Goal: Task Accomplishment & Management: Manage account settings

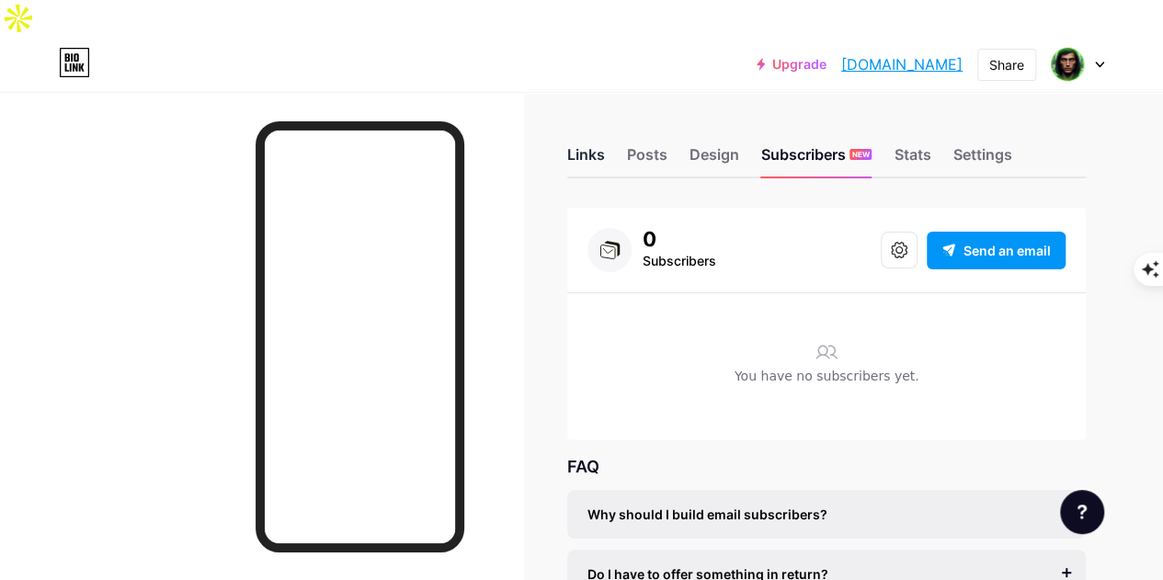
click at [589, 143] on div "Links" at bounding box center [586, 159] width 38 height 33
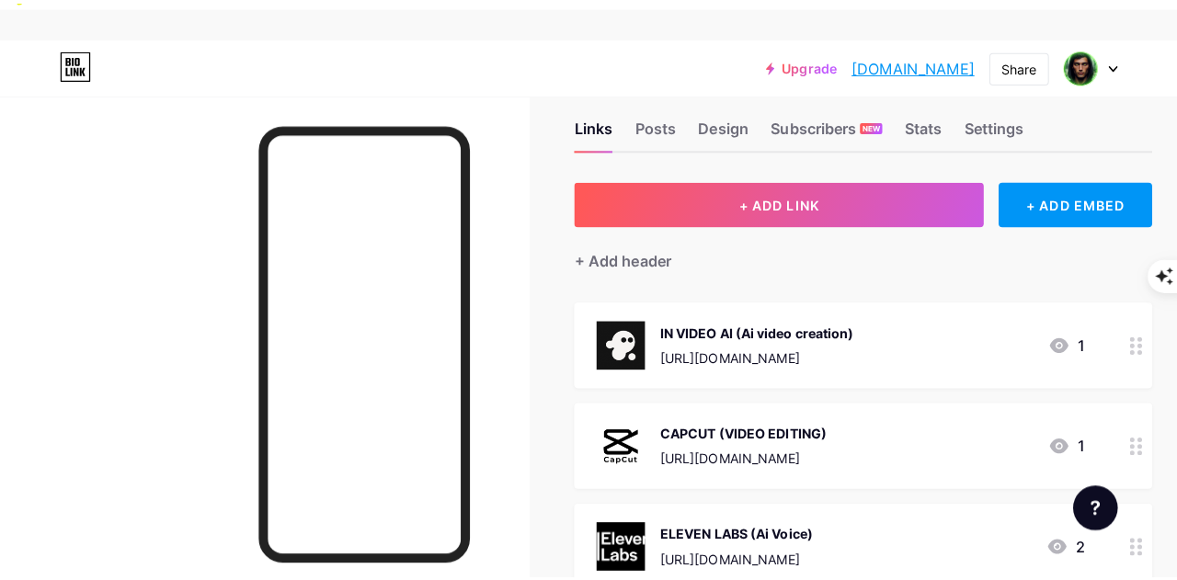
scroll to position [3, 0]
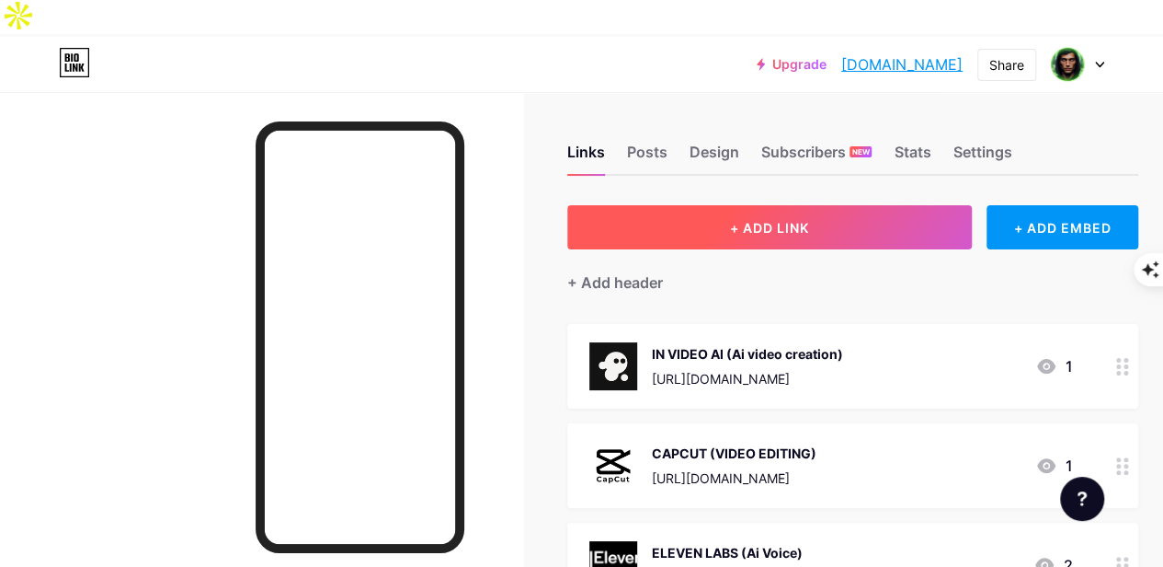
click at [739, 220] on span "+ ADD LINK" at bounding box center [769, 228] width 79 height 16
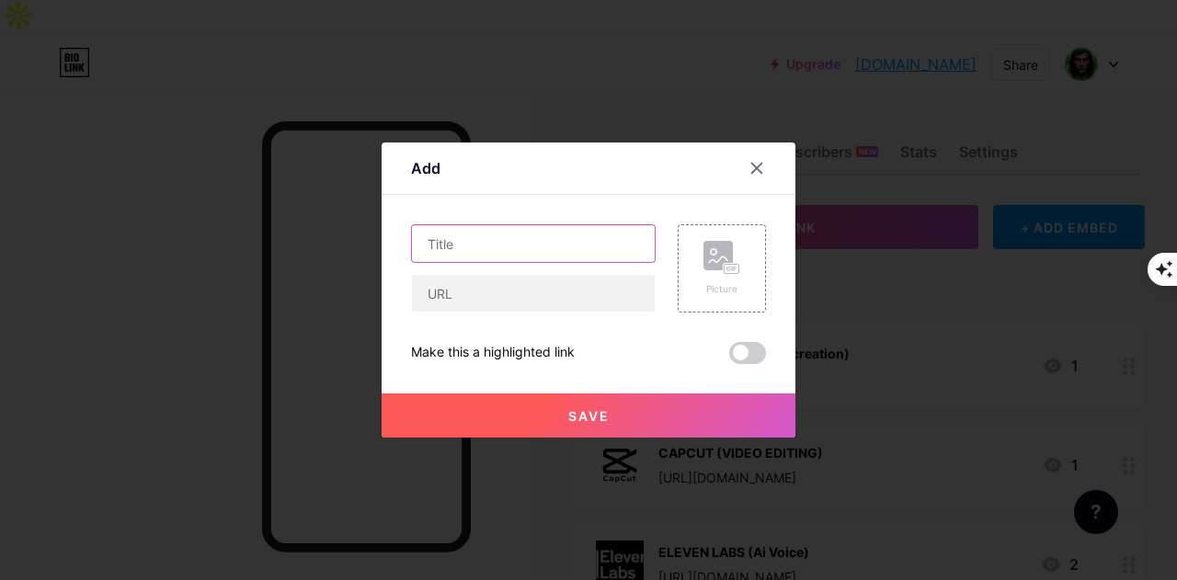
click at [546, 241] on input "text" at bounding box center [533, 243] width 243 height 37
paste input "AKOOL (TALKING AVATAR)"
type input "AKOOL (TALKING AVATAR)"
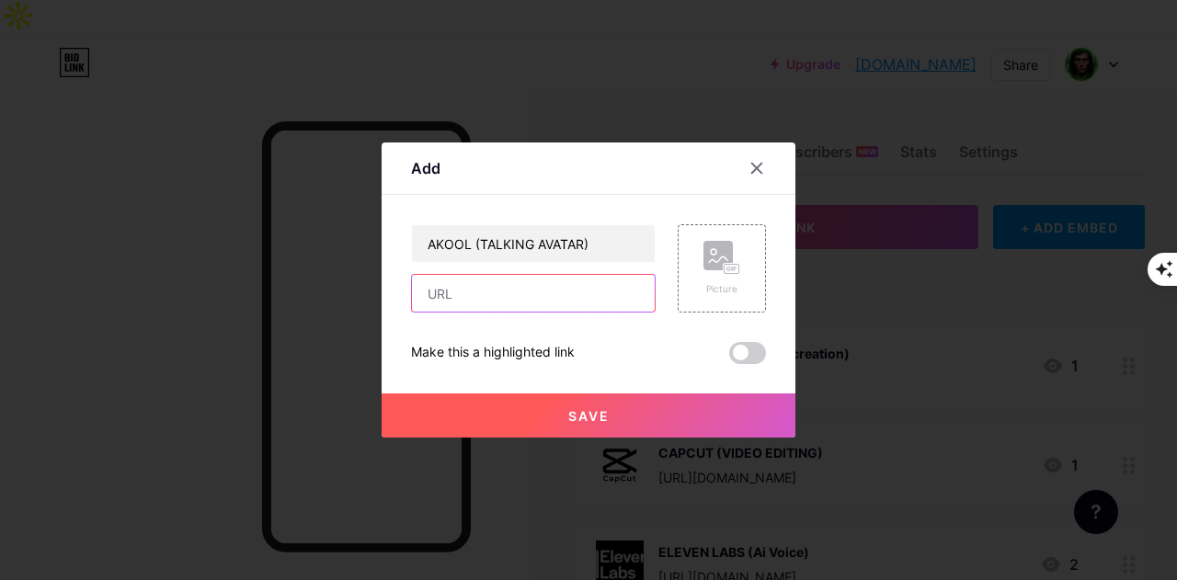
click at [607, 301] on input "text" at bounding box center [533, 293] width 243 height 37
paste input "[URL][DOMAIN_NAME]"
type input "[URL][DOMAIN_NAME]"
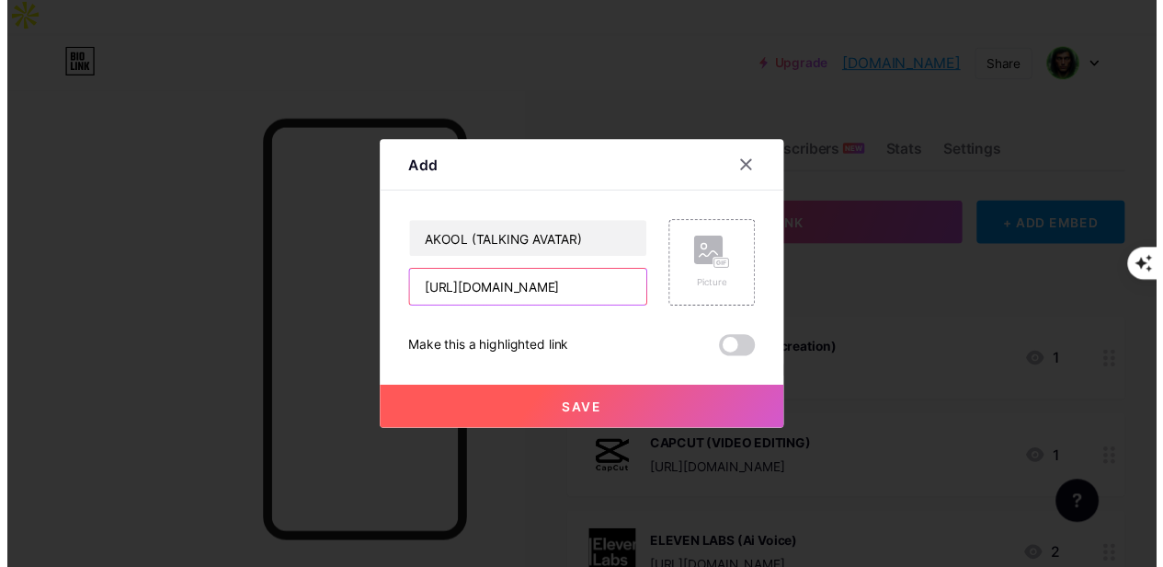
scroll to position [0, 0]
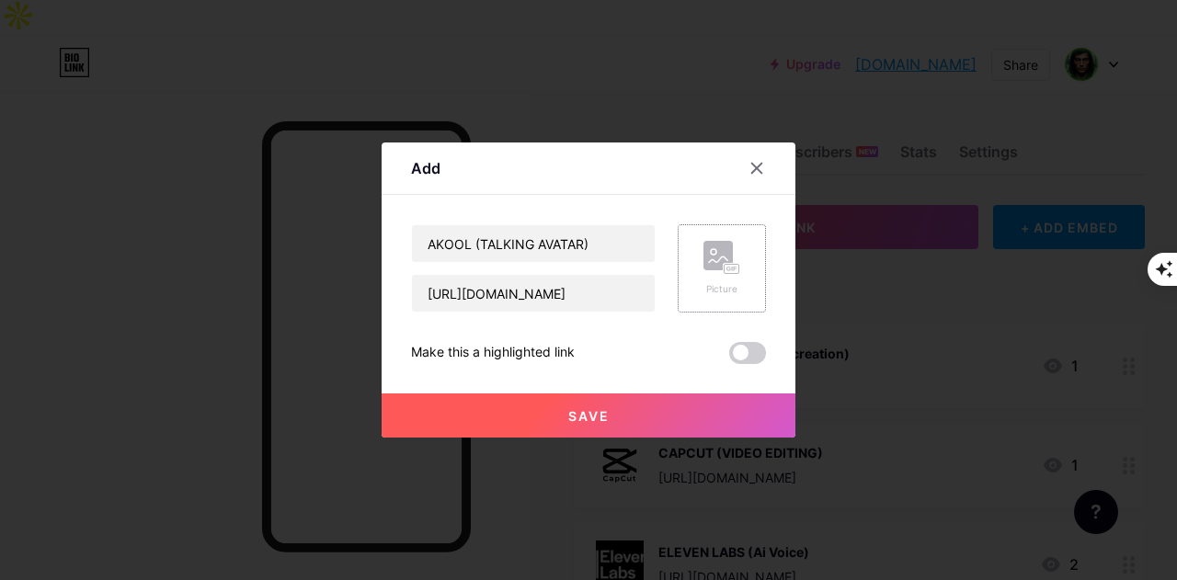
click at [705, 286] on div "Picture" at bounding box center [722, 289] width 37 height 14
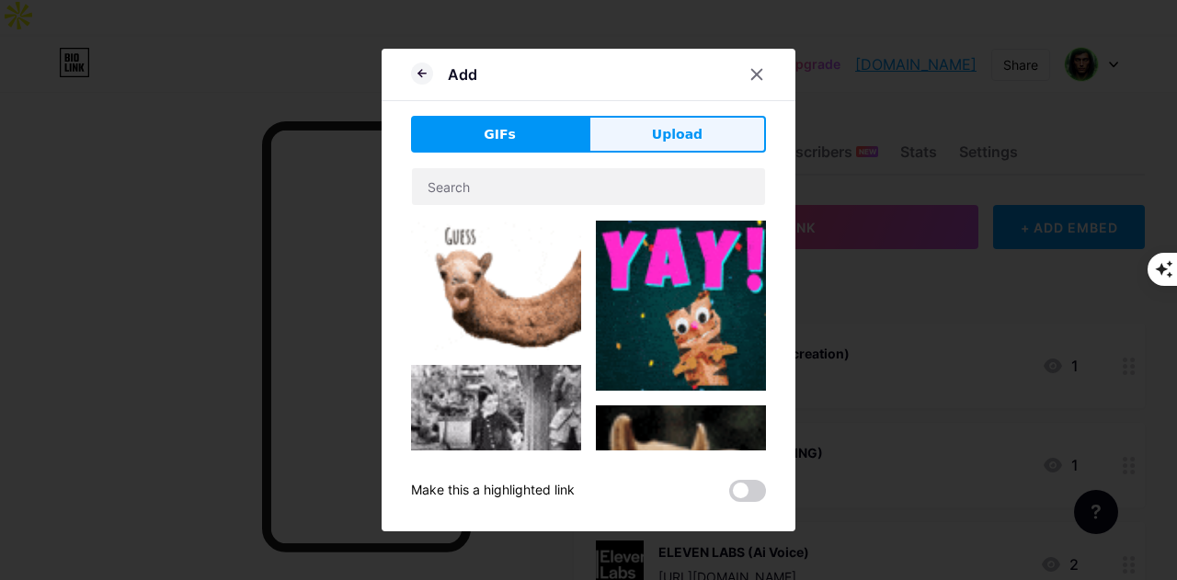
click at [656, 139] on span "Upload" at bounding box center [677, 134] width 51 height 19
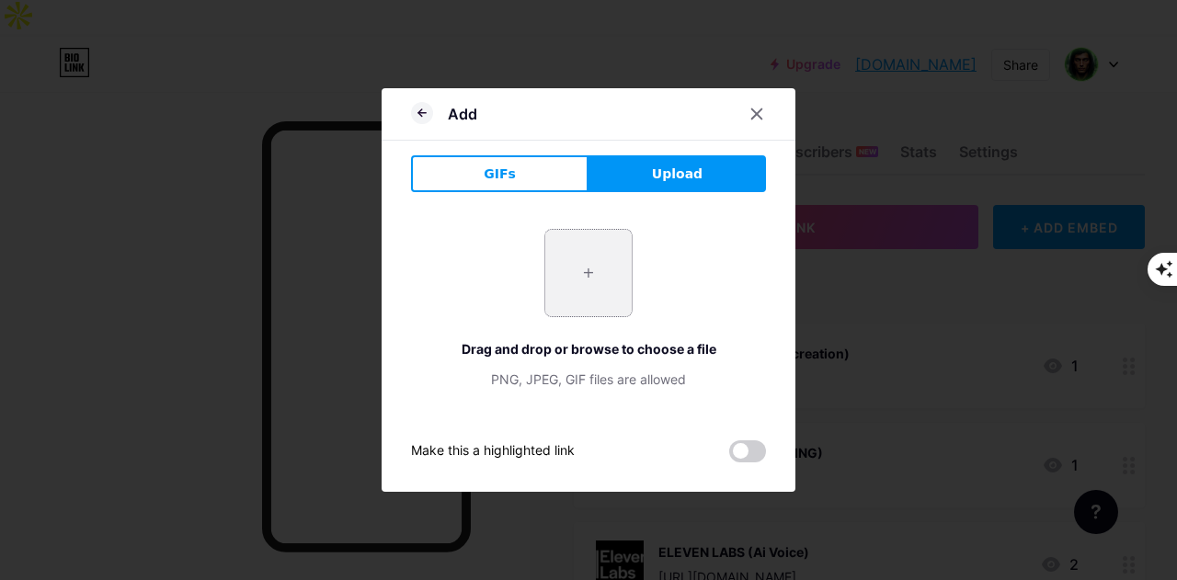
click at [567, 282] on input "file" at bounding box center [588, 273] width 86 height 86
type input "C:\fakepath\akool.jpg"
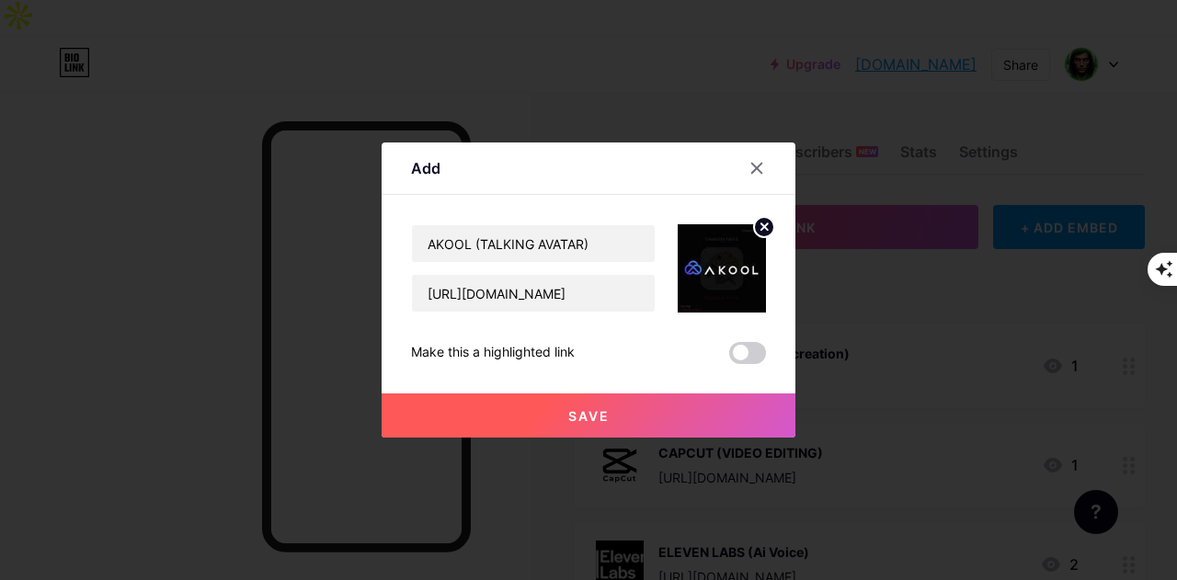
click at [604, 428] on button "Save" at bounding box center [589, 416] width 414 height 44
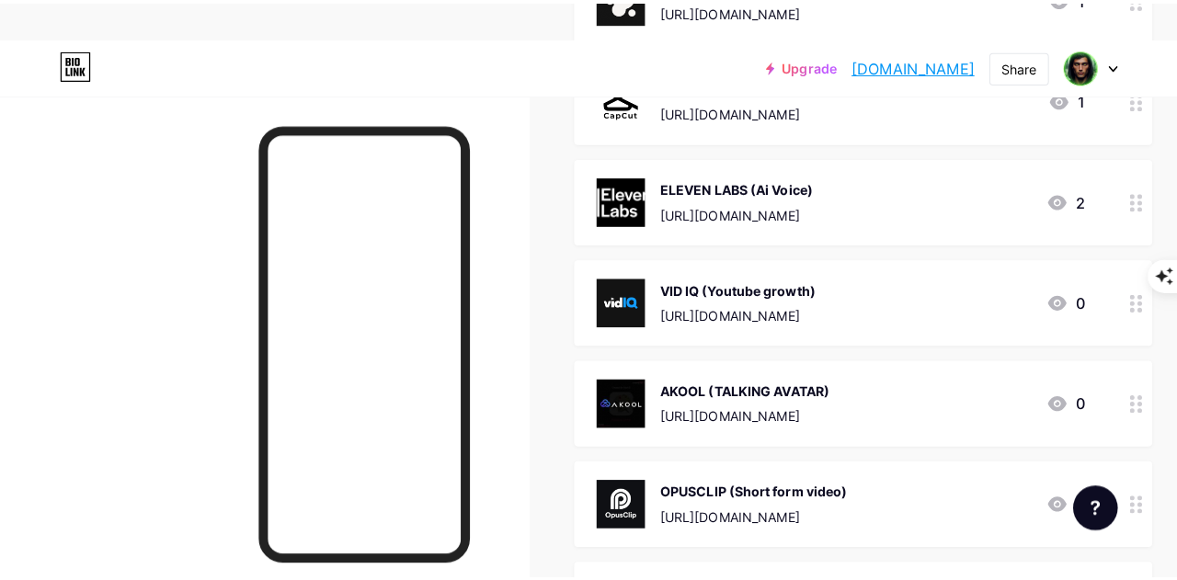
scroll to position [3, 0]
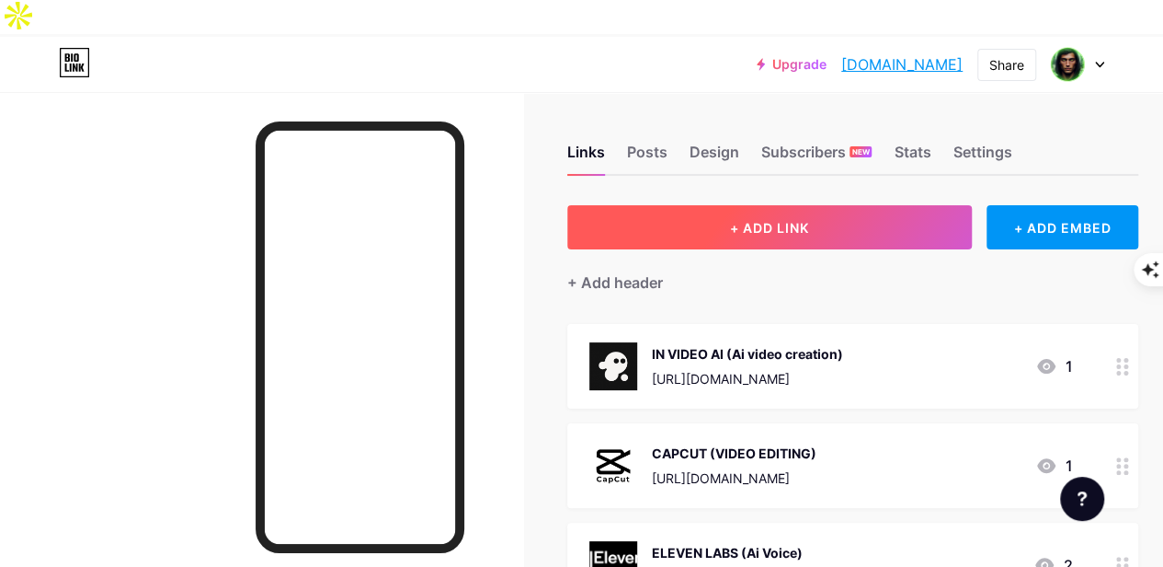
click at [756, 220] on span "+ ADD LINK" at bounding box center [769, 228] width 79 height 16
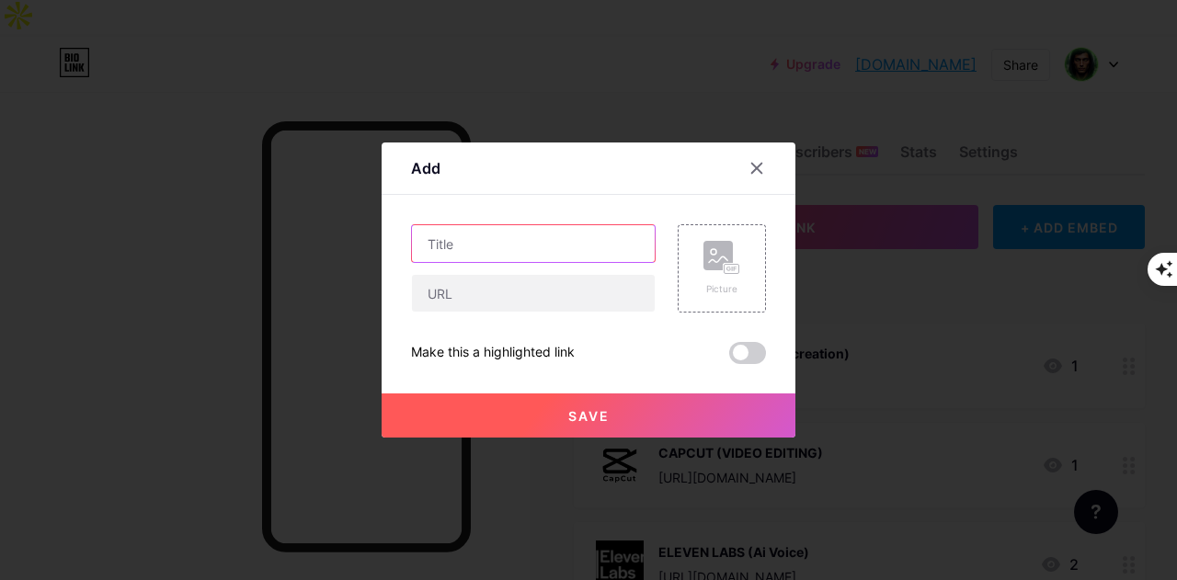
click at [470, 255] on input "text" at bounding box center [533, 243] width 243 height 37
paste input "SUBSCRIBR (AI SCRIPT WRITER)"
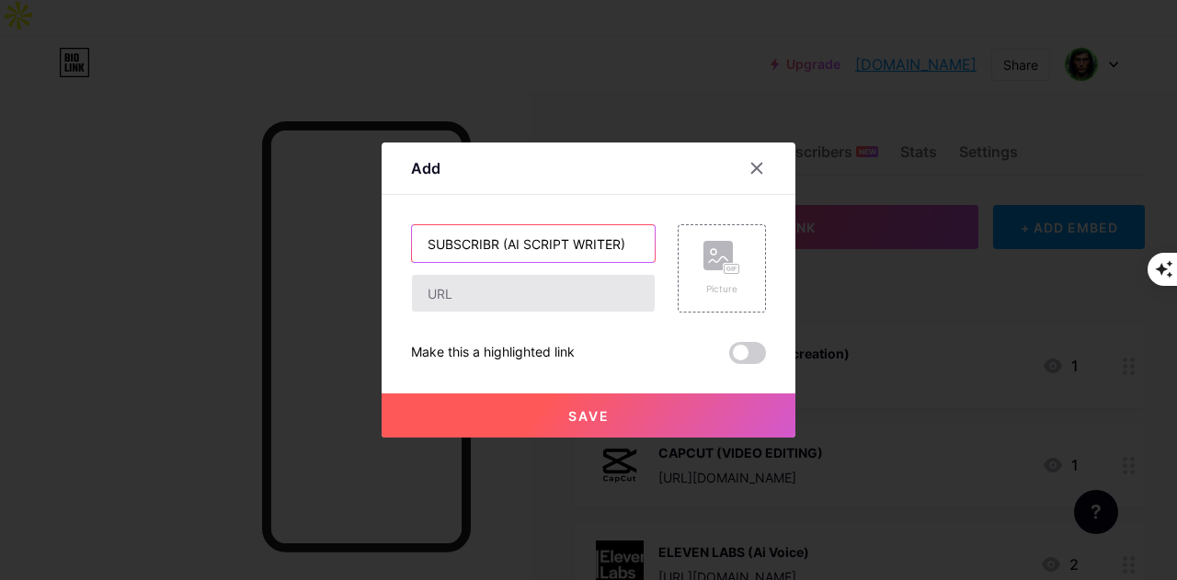
type input "SUBSCRIBR (AI SCRIPT WRITER)"
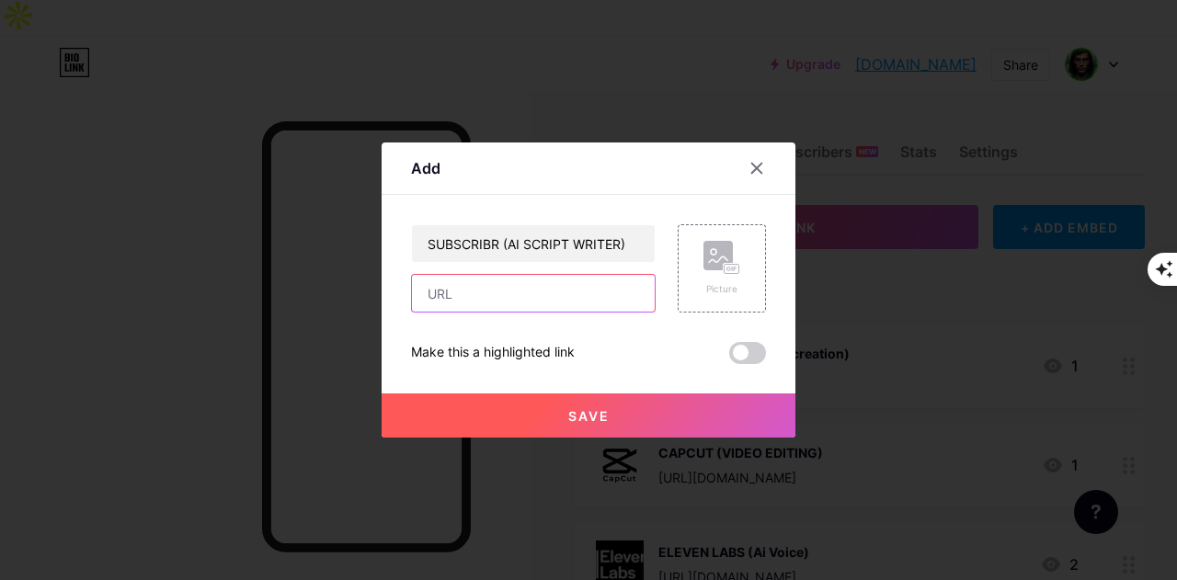
click at [574, 295] on input "text" at bounding box center [533, 293] width 243 height 37
paste input "[URL]"
type input "[URL]"
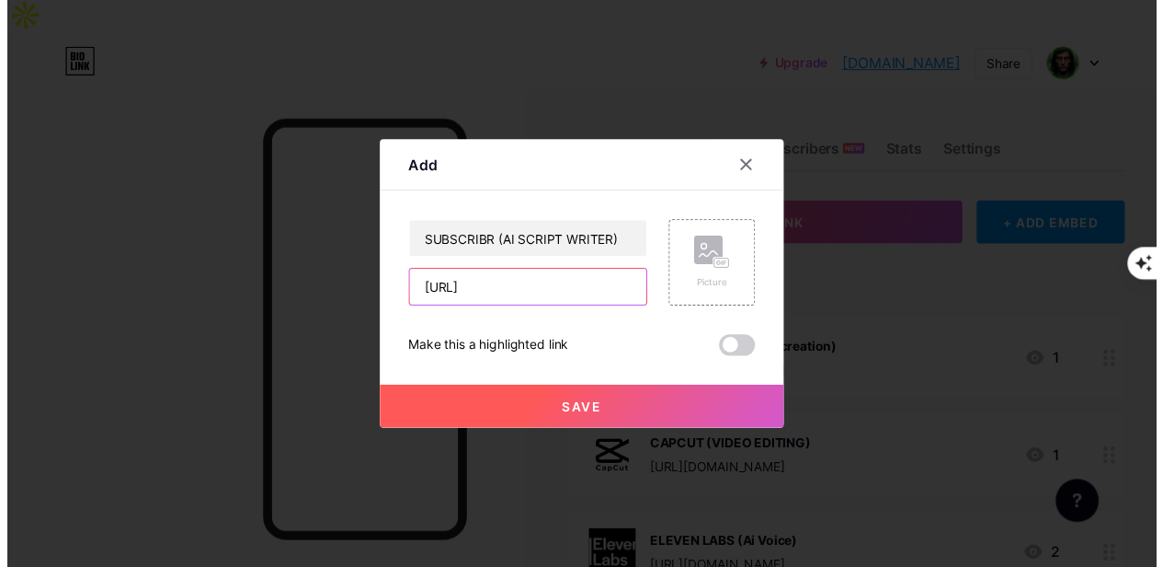
scroll to position [0, 0]
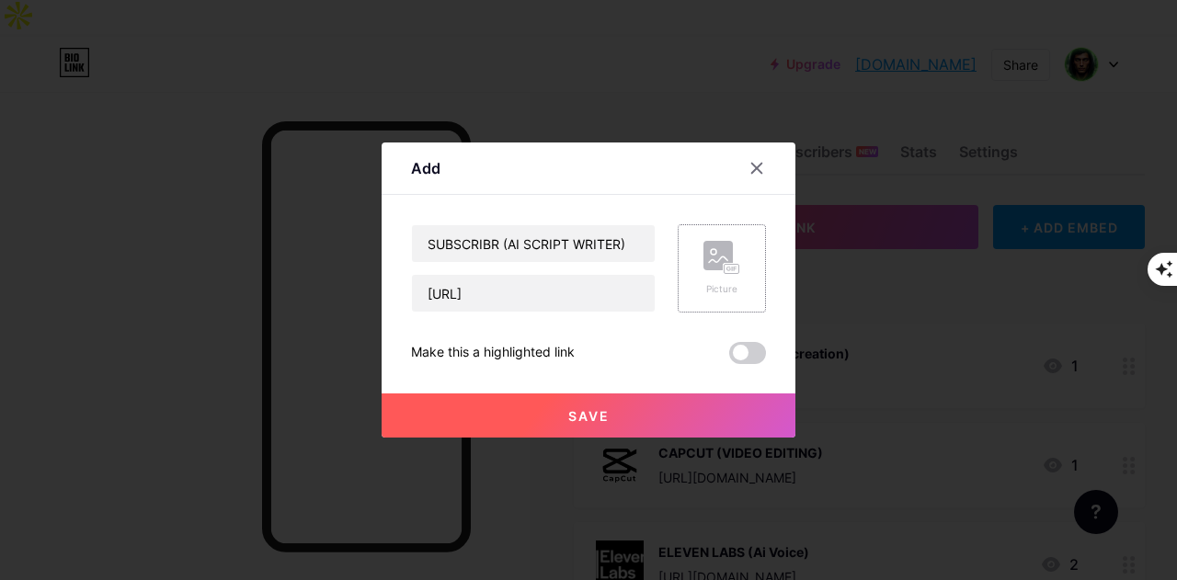
click at [714, 260] on rect at bounding box center [718, 255] width 29 height 29
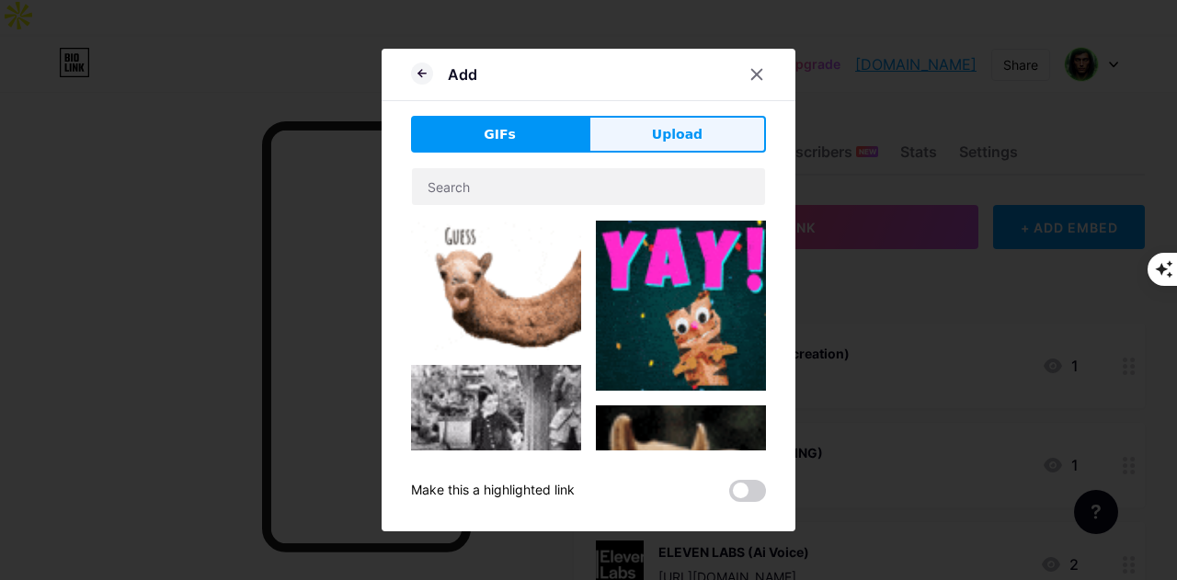
click at [657, 126] on span "Upload" at bounding box center [677, 134] width 51 height 19
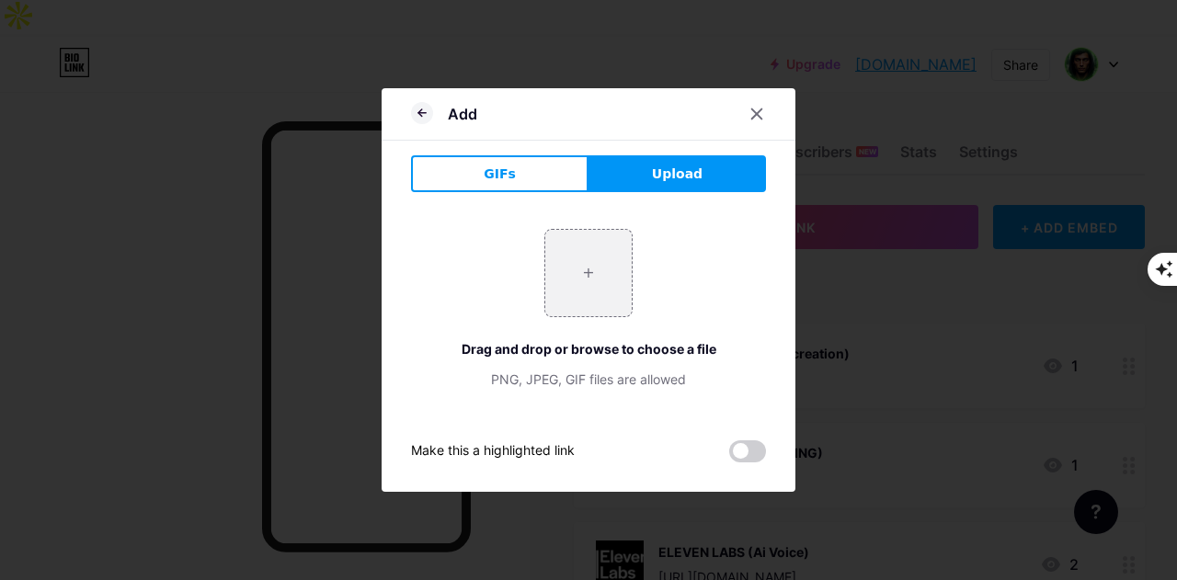
click at [681, 168] on span "Upload" at bounding box center [677, 174] width 51 height 19
click at [594, 279] on input "file" at bounding box center [588, 273] width 86 height 86
type input "C:\fakepath\Subscribr.png"
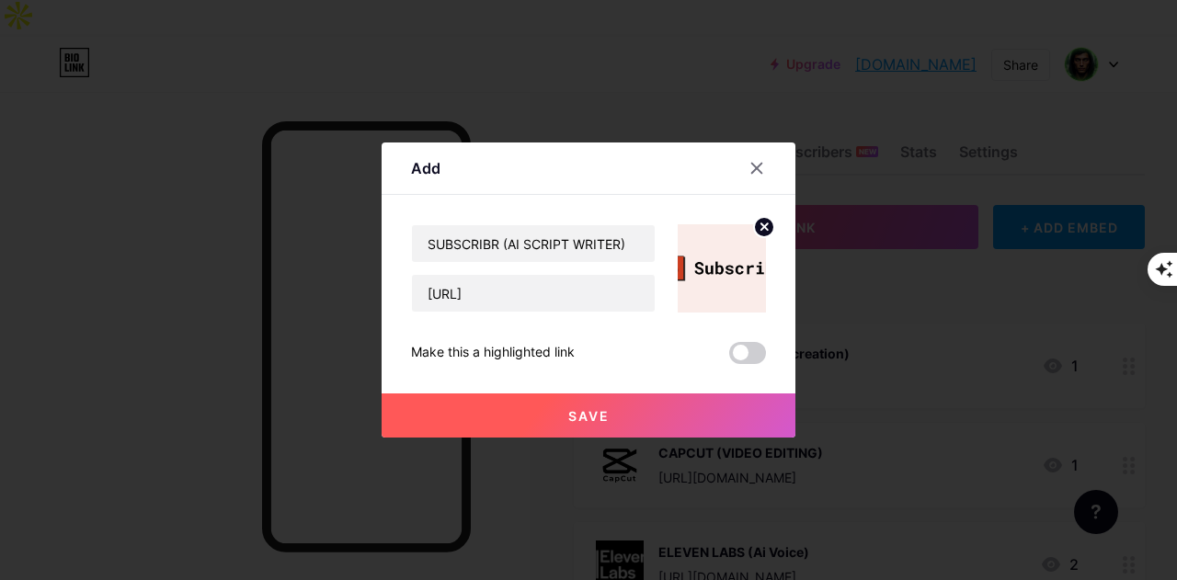
click at [762, 227] on icon at bounding box center [765, 226] width 6 height 6
click at [725, 258] on rect at bounding box center [718, 255] width 29 height 29
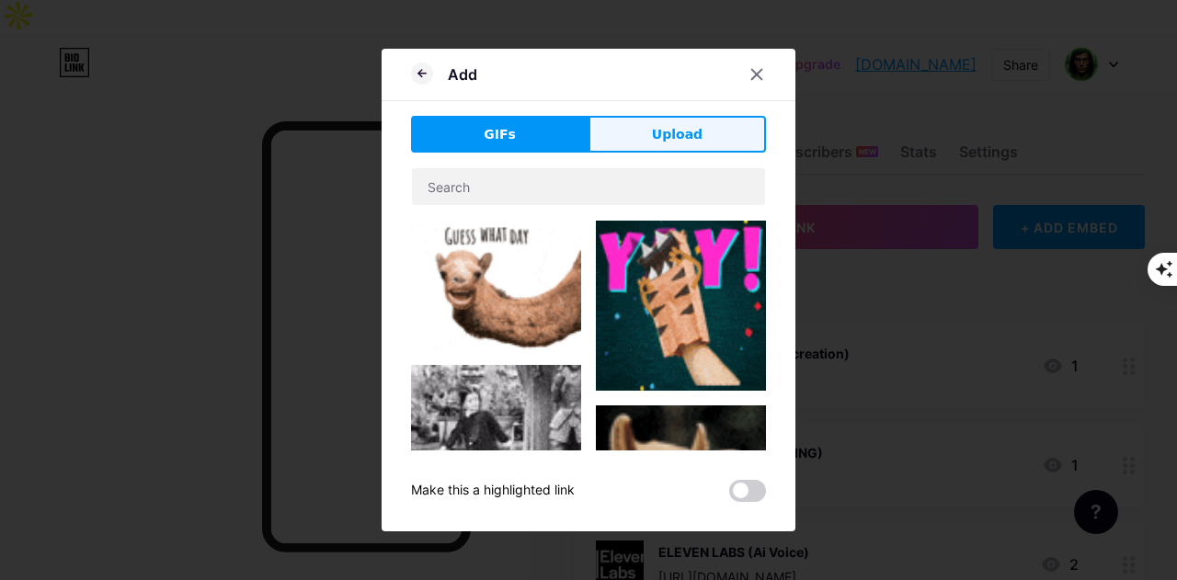
click at [651, 145] on button "Upload" at bounding box center [678, 134] width 178 height 37
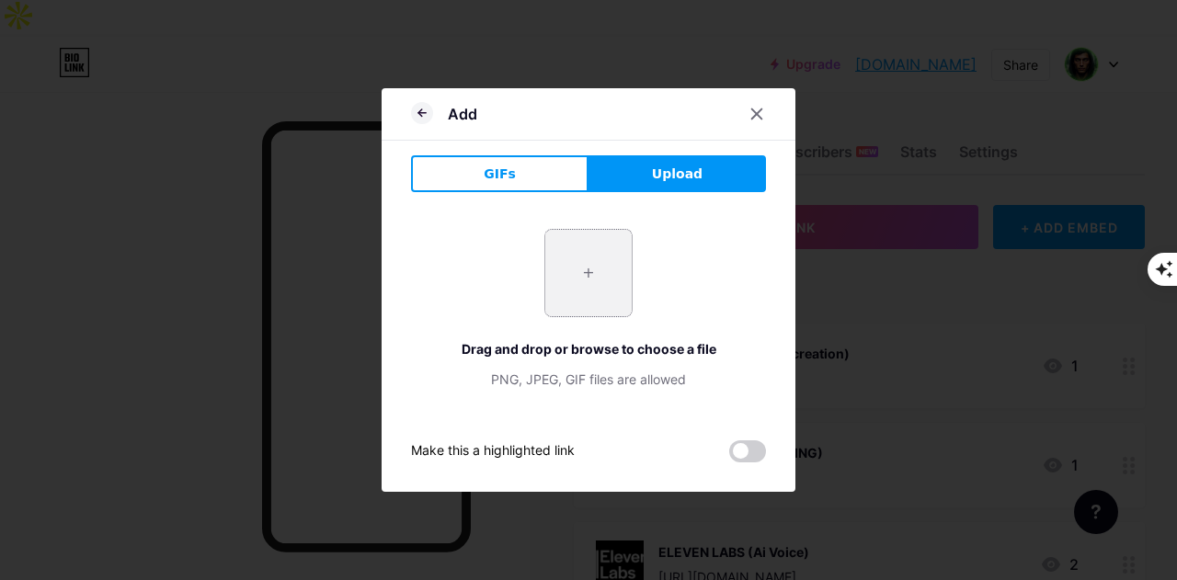
click at [565, 275] on input "file" at bounding box center [588, 273] width 86 height 86
type input "C:\fakepath\Subscribr.png"
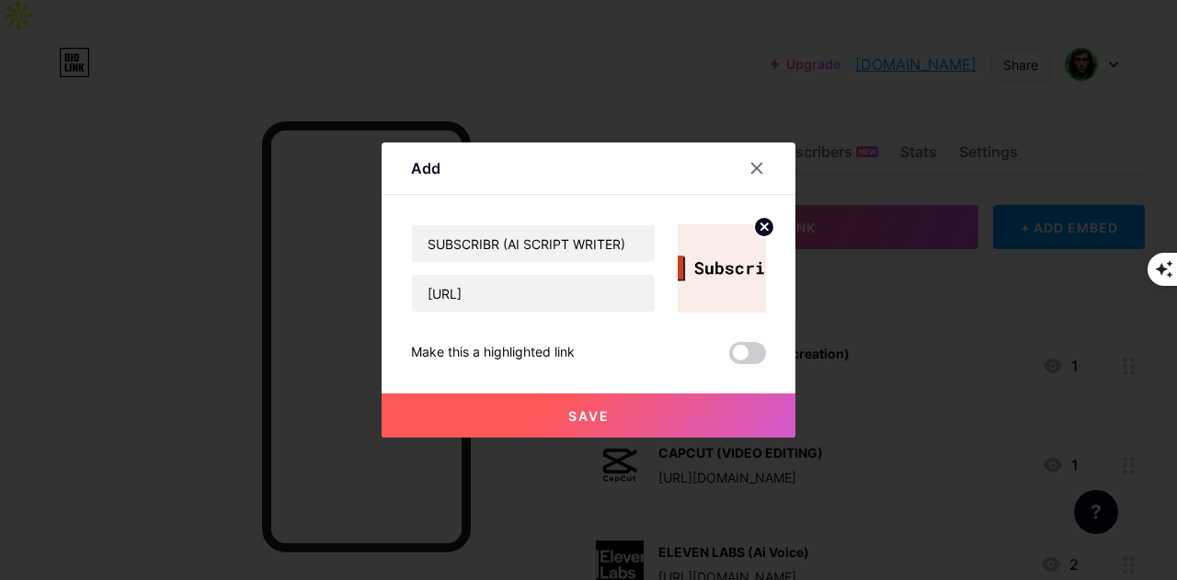
click at [693, 406] on button "Save" at bounding box center [589, 416] width 414 height 44
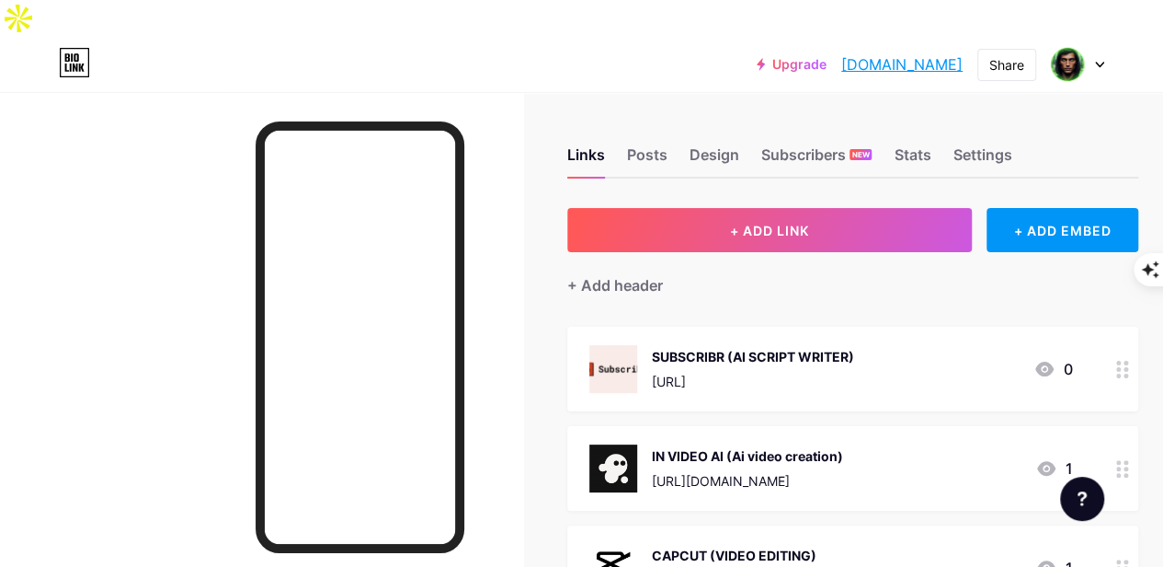
click at [778, 347] on div "SUBSCRIBR (AI SCRIPT WRITER)" at bounding box center [753, 356] width 202 height 19
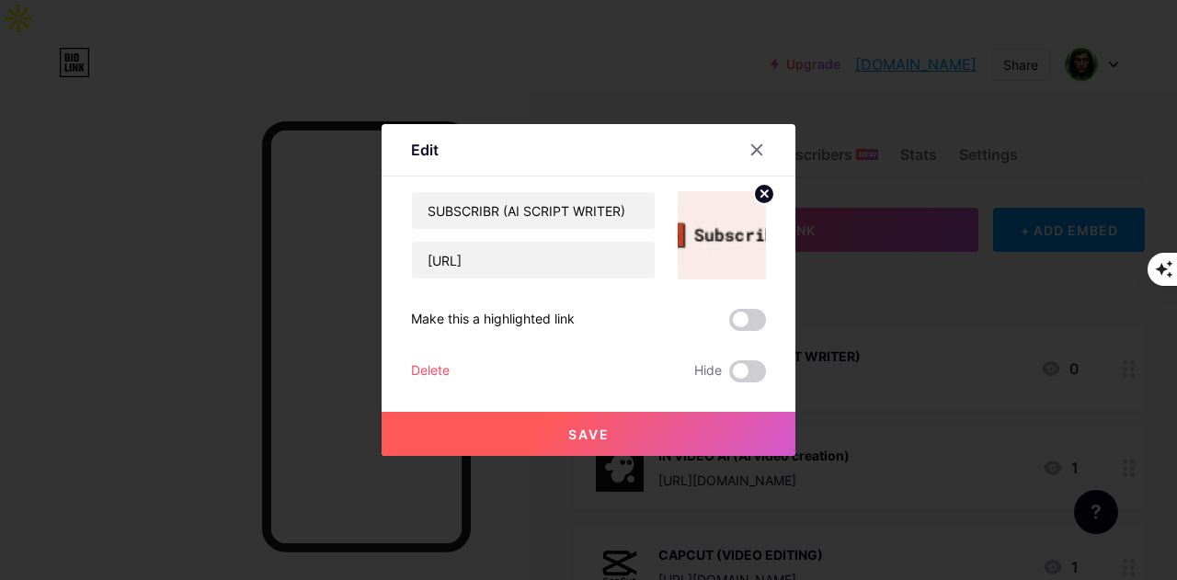
drag, startPoint x: 765, startPoint y: 192, endPoint x: 750, endPoint y: 217, distance: 28.9
click at [765, 192] on circle at bounding box center [764, 194] width 20 height 20
click at [727, 244] on div "Picture" at bounding box center [722, 235] width 37 height 55
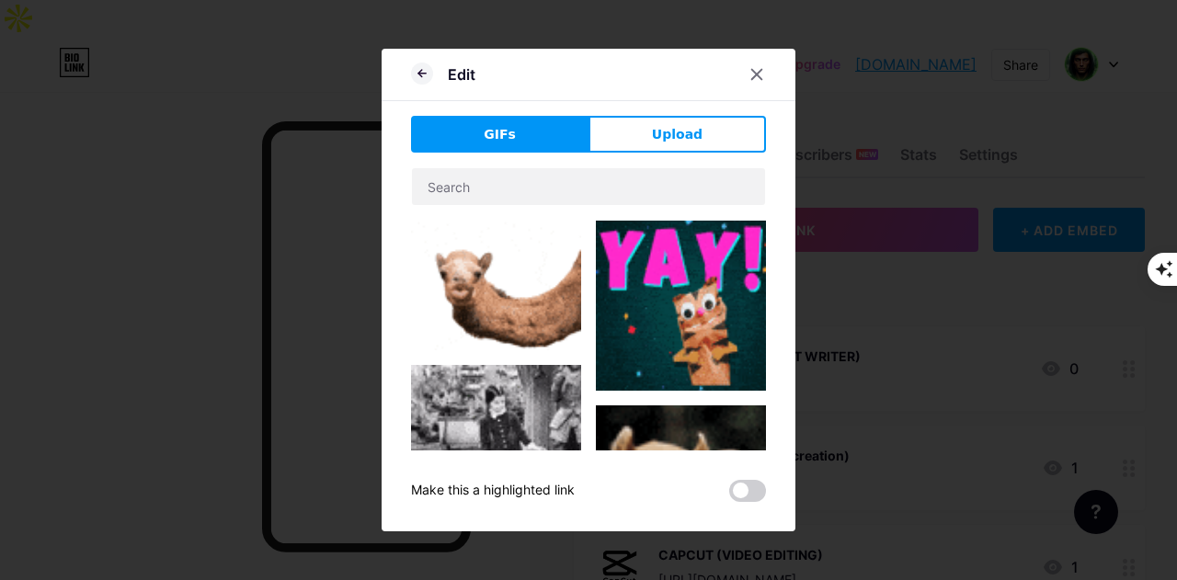
click at [666, 161] on div "GIFs Upload Content YouTube Play YouTube video without leaving your page. ADD V…" at bounding box center [588, 309] width 355 height 386
click at [677, 120] on button "Upload" at bounding box center [678, 134] width 178 height 37
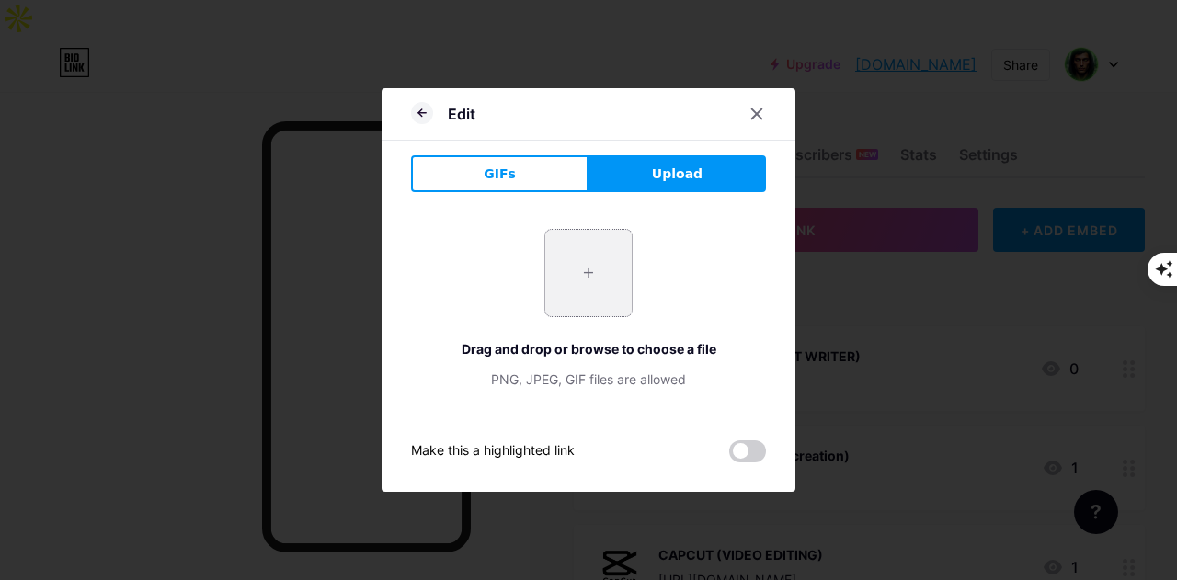
click at [601, 269] on input "file" at bounding box center [588, 273] width 86 height 86
type input "C:\fakepath\Subscribr.png"
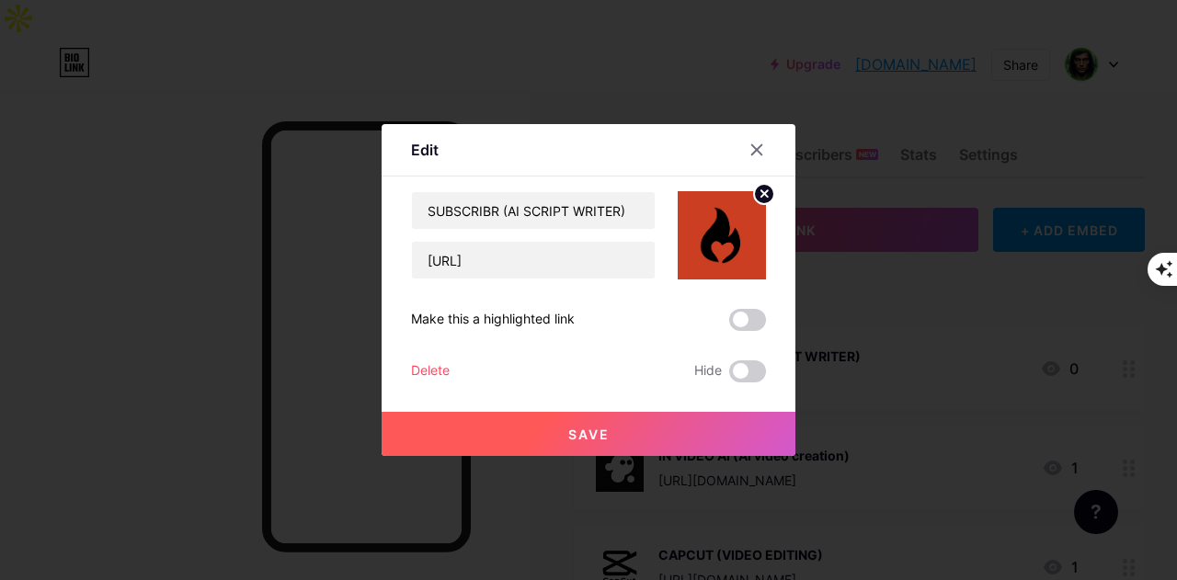
click at [704, 441] on button "Save" at bounding box center [589, 434] width 414 height 44
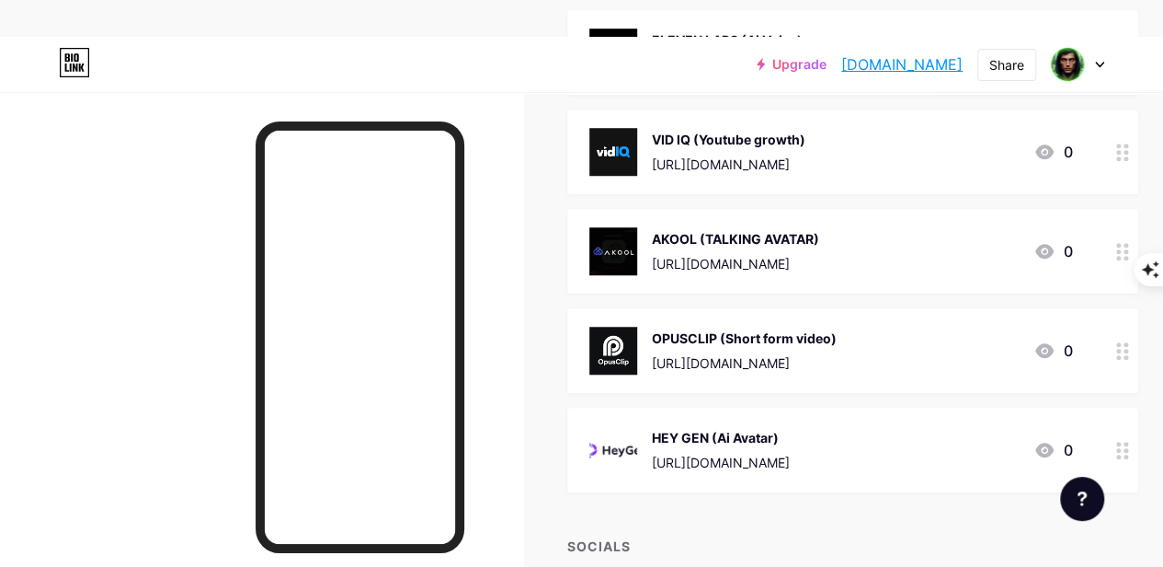
scroll to position [644, 0]
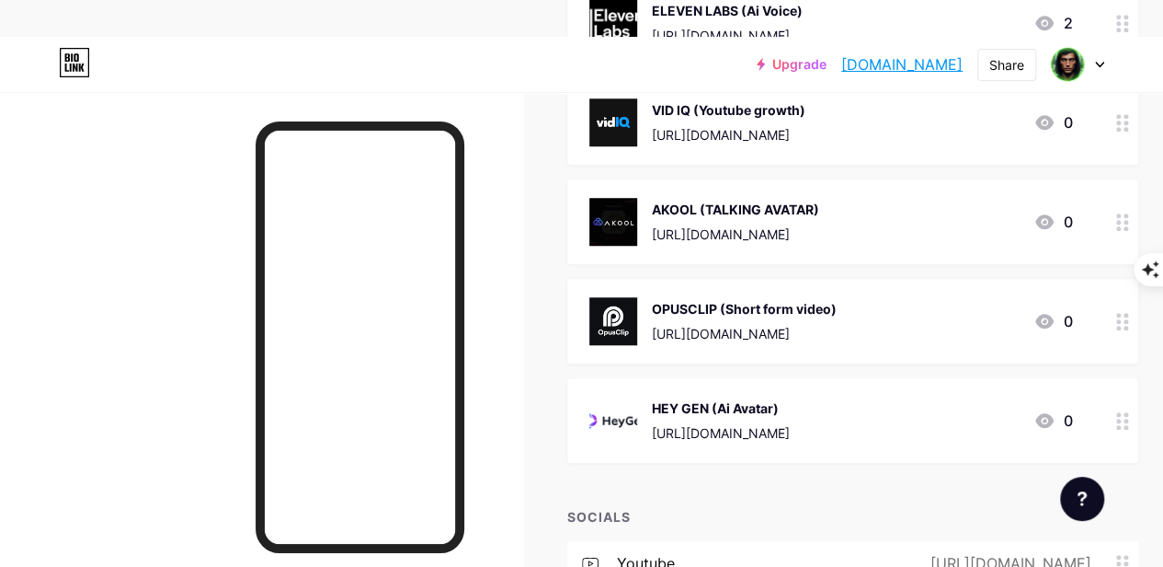
click at [790, 423] on div "[URL][DOMAIN_NAME]" at bounding box center [721, 432] width 138 height 19
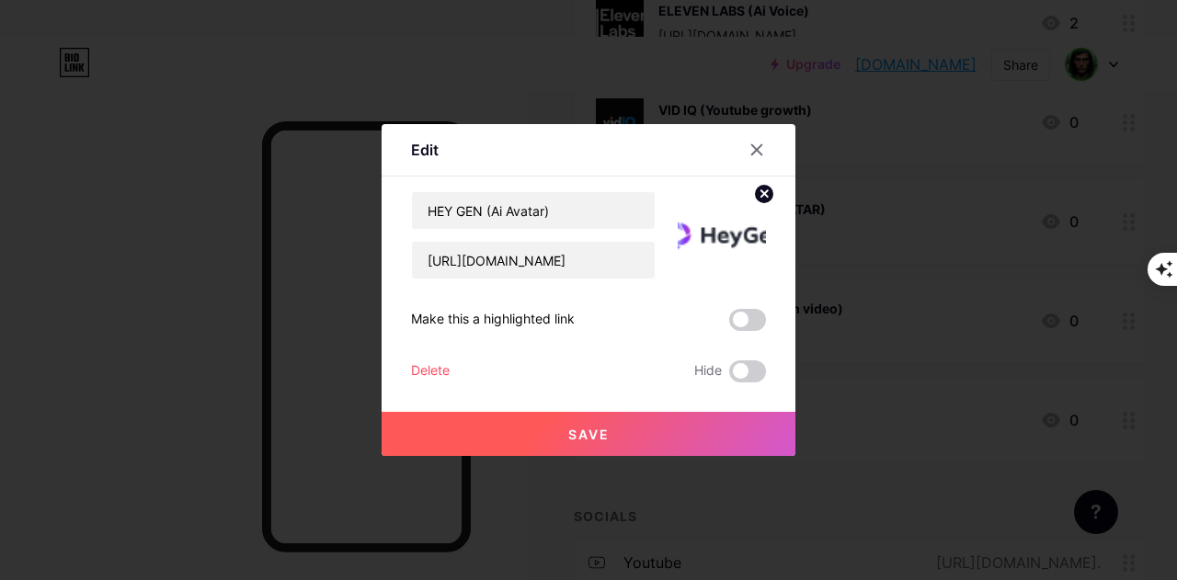
click at [762, 192] on icon at bounding box center [765, 193] width 6 height 6
click at [716, 246] on div "Picture" at bounding box center [722, 235] width 37 height 55
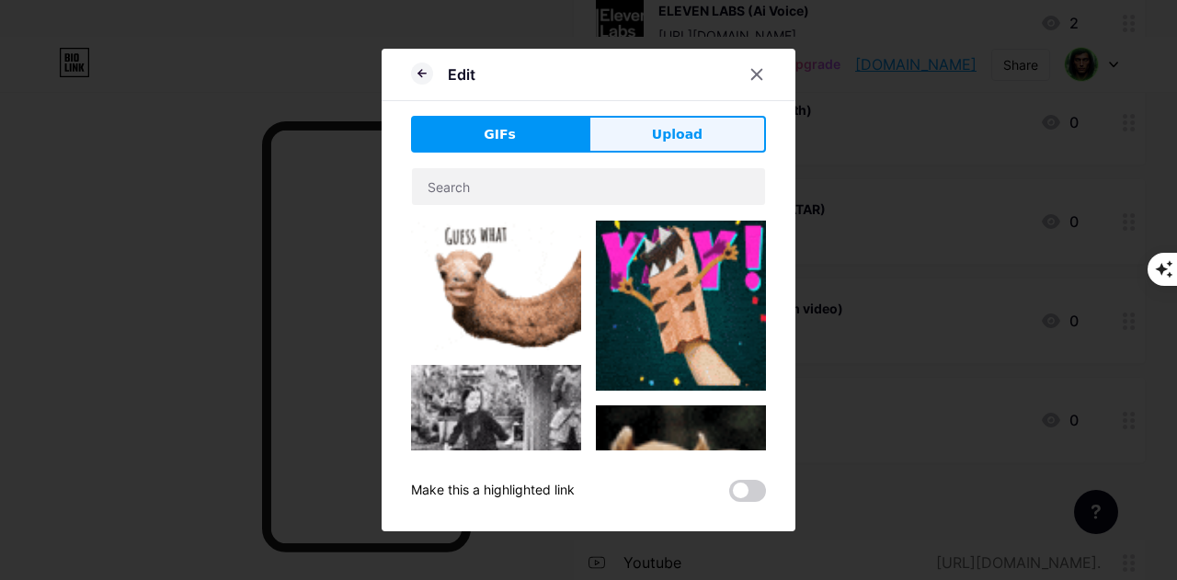
click at [652, 144] on button "Upload" at bounding box center [678, 134] width 178 height 37
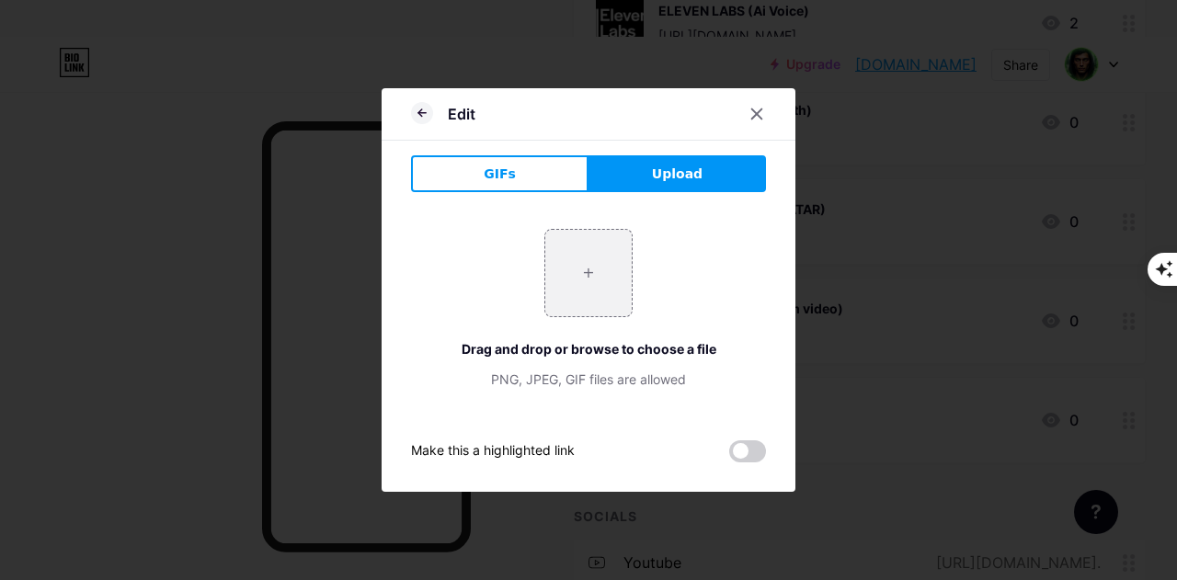
click at [638, 178] on button "Upload" at bounding box center [678, 173] width 178 height 37
click at [598, 292] on input "file" at bounding box center [588, 273] width 86 height 86
type input "C:\fakepath\heygen logo.png"
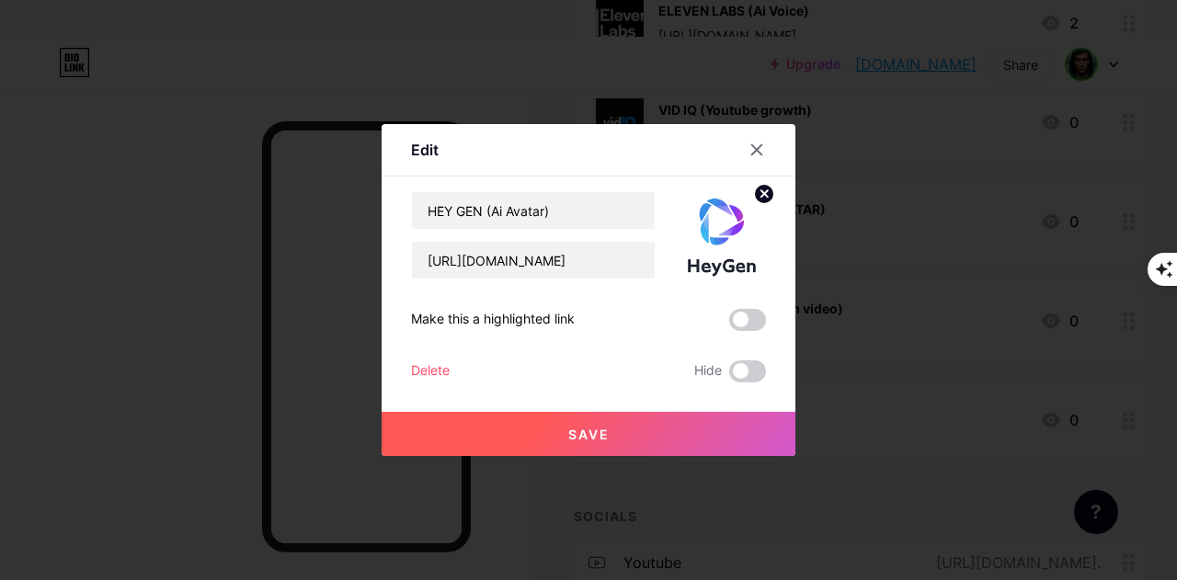
click at [599, 444] on button "Save" at bounding box center [589, 434] width 414 height 44
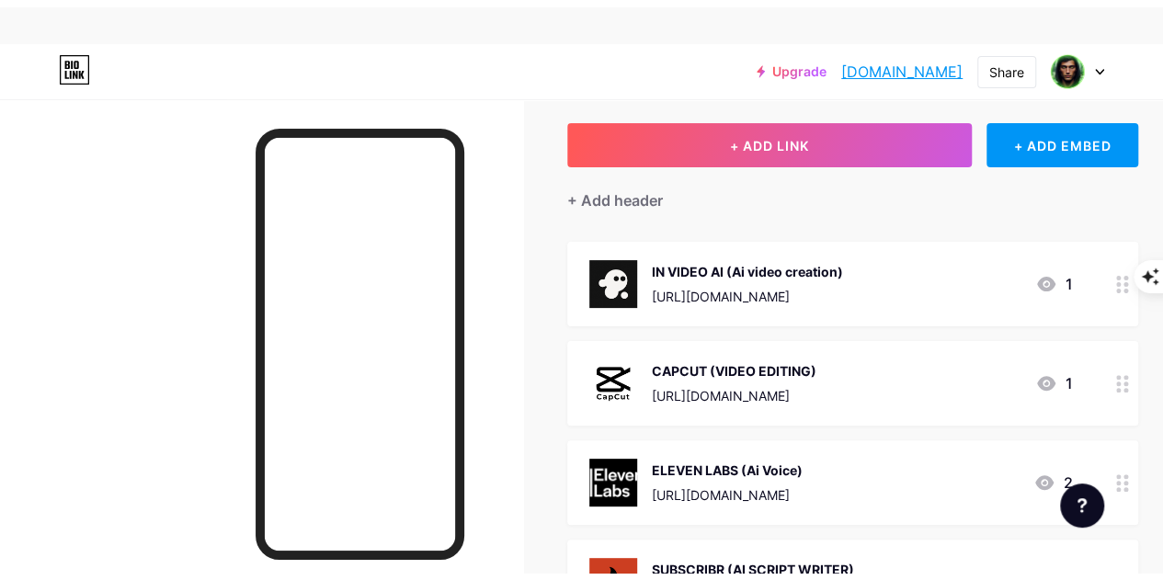
scroll to position [0, 0]
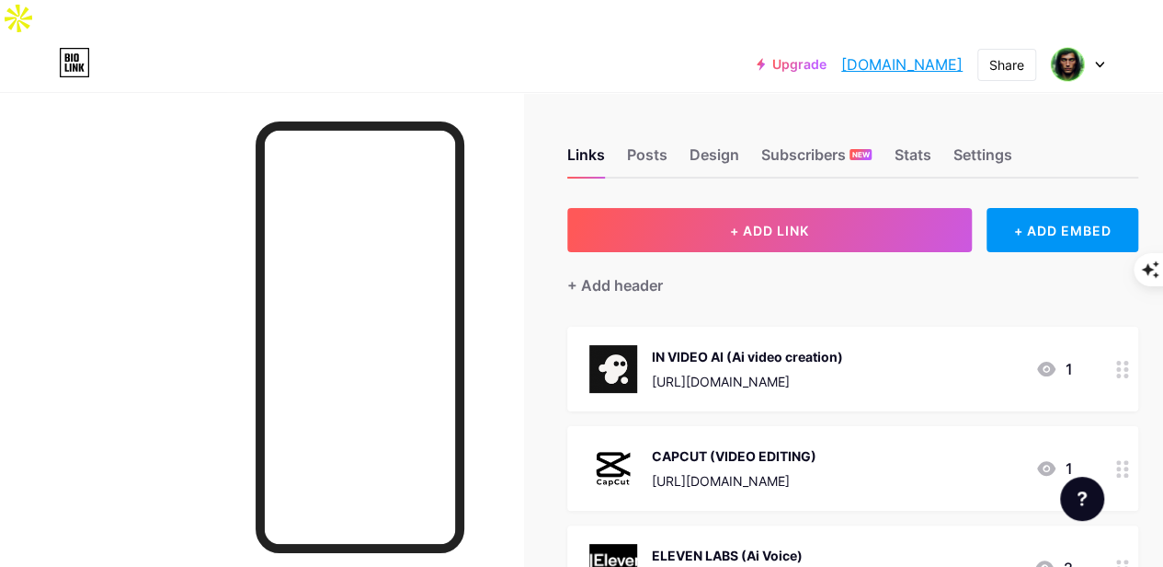
click at [750, 115] on div "Links Posts Design Subscribers NEW Stats Settings" at bounding box center [852, 146] width 571 height 64
click at [739, 143] on div "Design" at bounding box center [715, 159] width 50 height 33
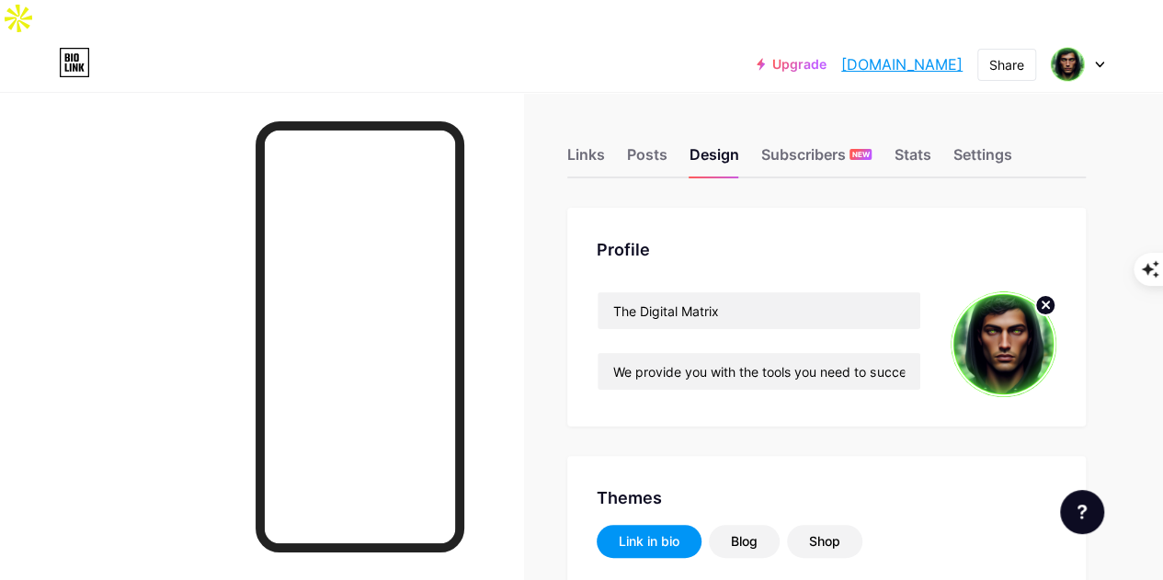
click at [1043, 302] on icon at bounding box center [1046, 305] width 6 height 6
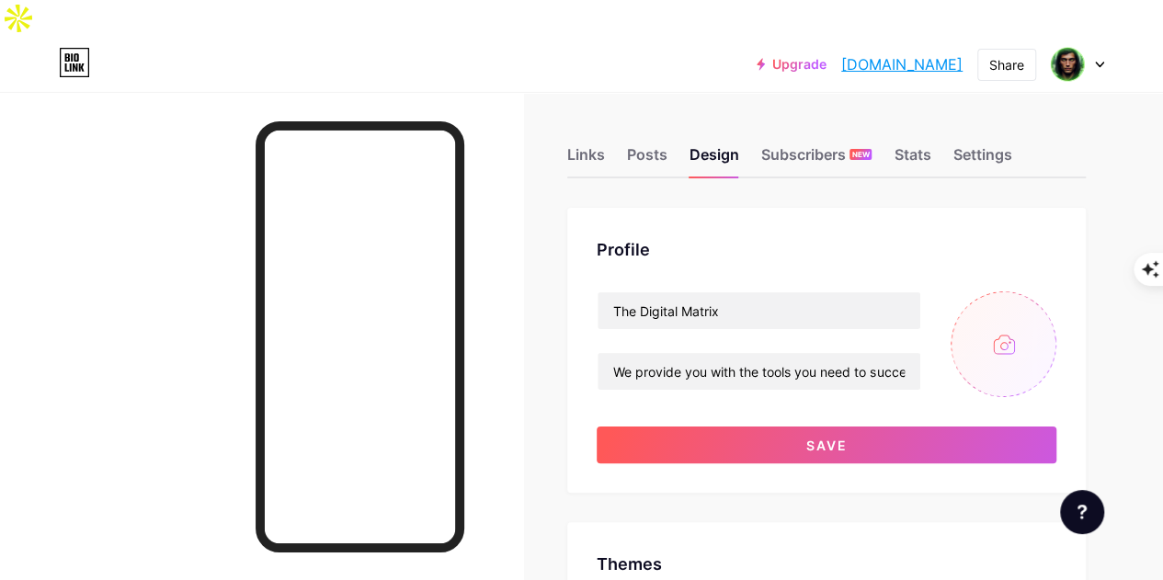
click at [1012, 308] on input "file" at bounding box center [1004, 345] width 106 height 106
type input "C:\fakepath\file_00000000d7d861f9a8c574858d859bdc.png"
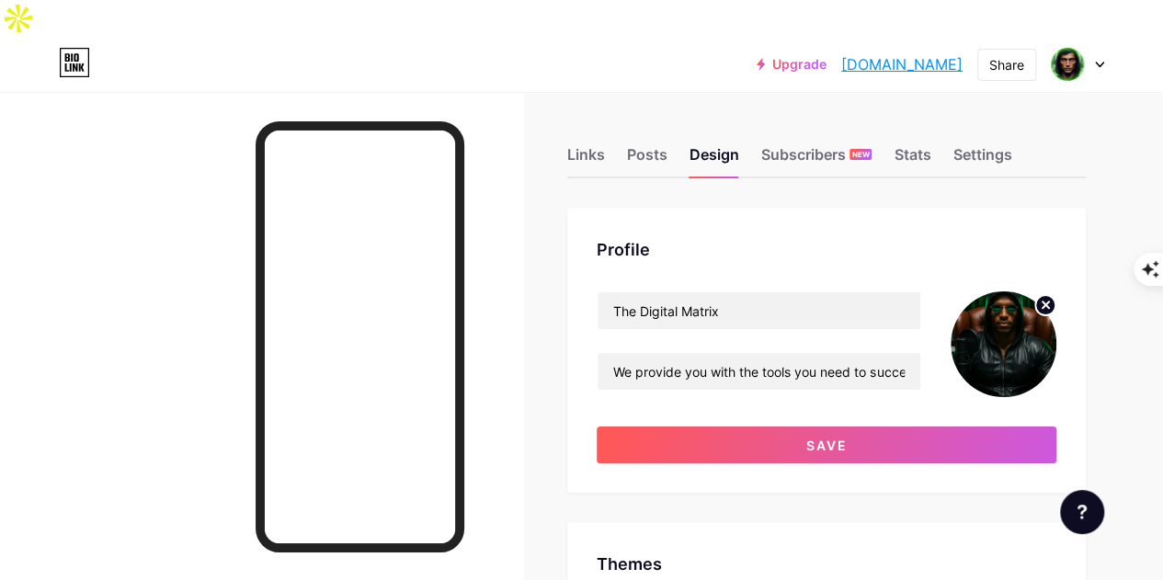
click at [1048, 295] on circle at bounding box center [1046, 305] width 20 height 20
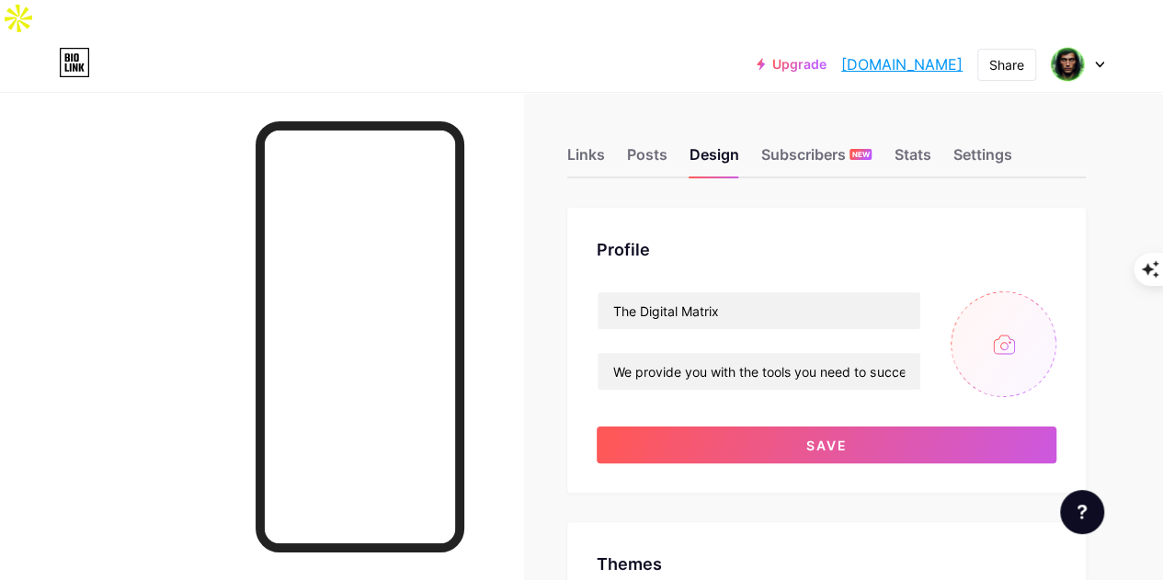
click at [1023, 312] on input "file" at bounding box center [1004, 345] width 106 height 106
type input "C:\fakepath\Morph logo.png"
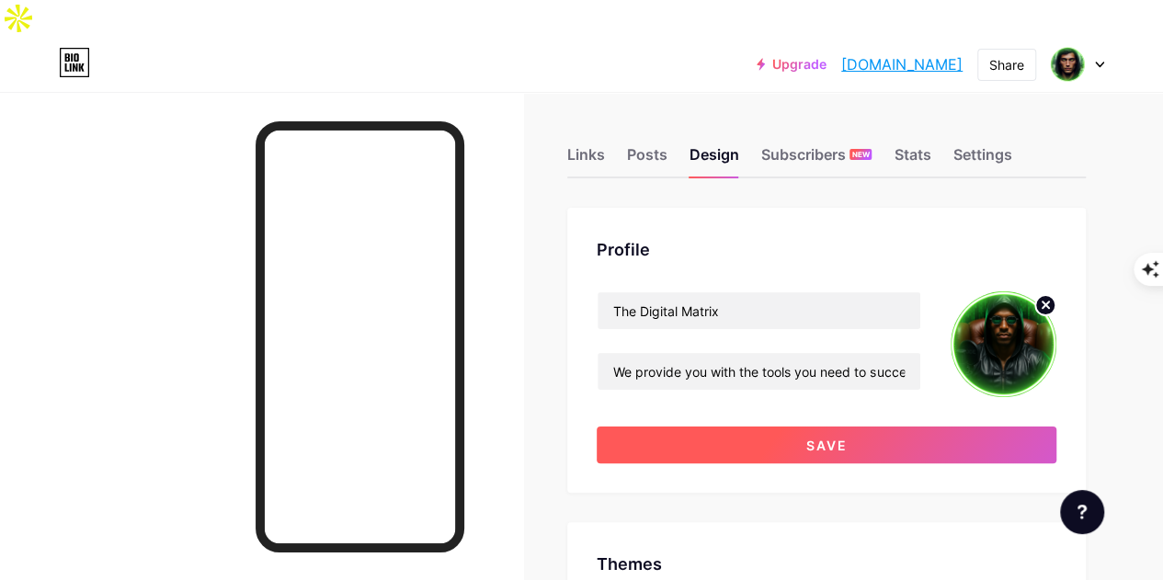
click at [921, 427] on button "Save" at bounding box center [827, 445] width 460 height 37
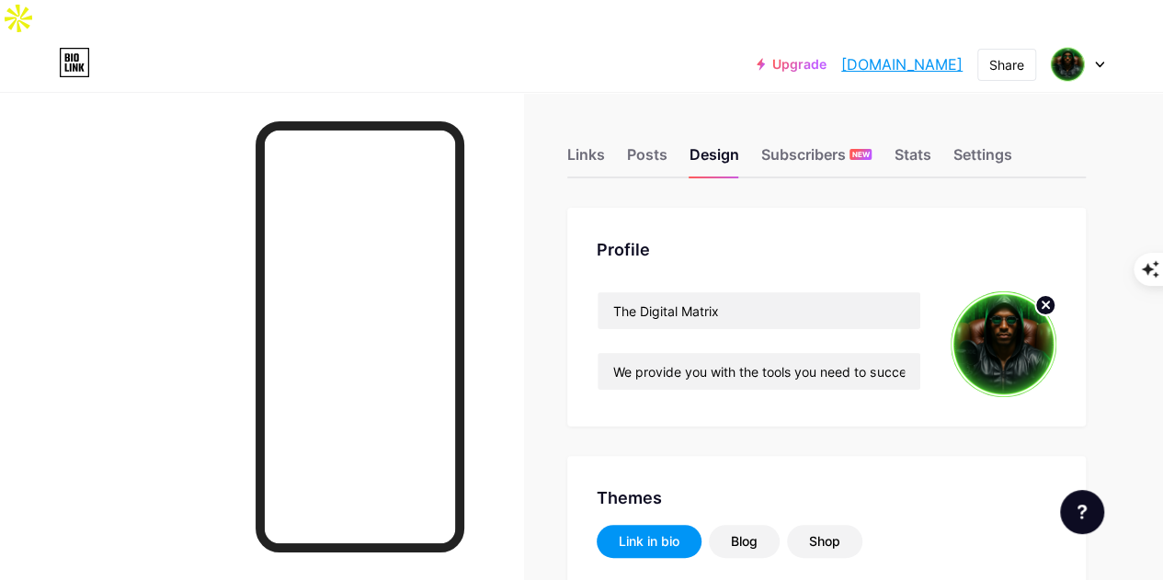
click at [1048, 302] on icon at bounding box center [1046, 305] width 6 height 6
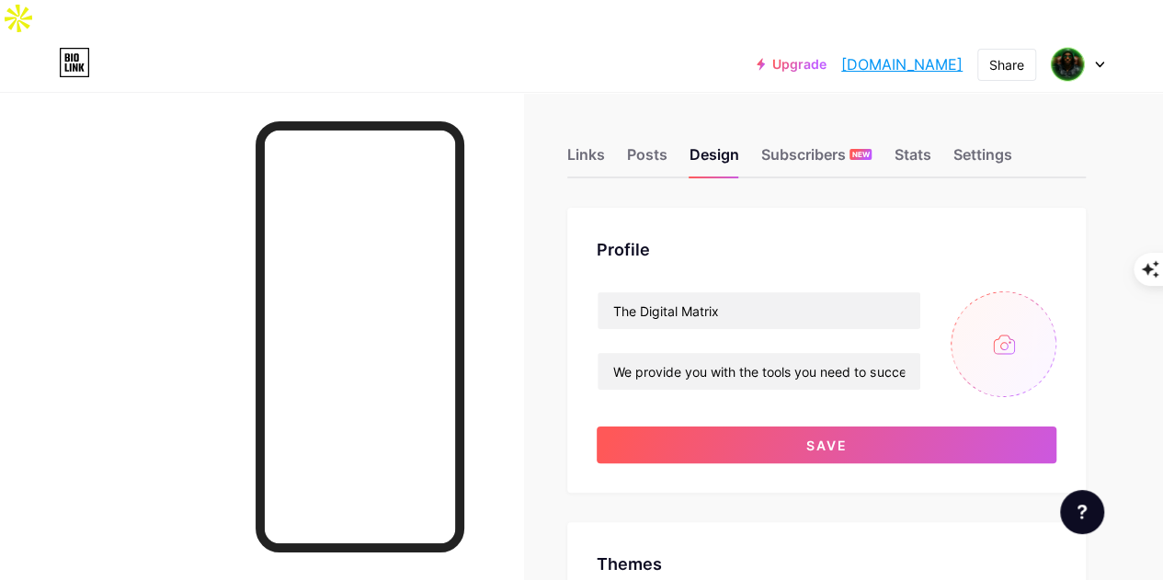
click at [1011, 304] on input "file" at bounding box center [1004, 345] width 106 height 106
type input "C:\fakepath\Morph logo.png"
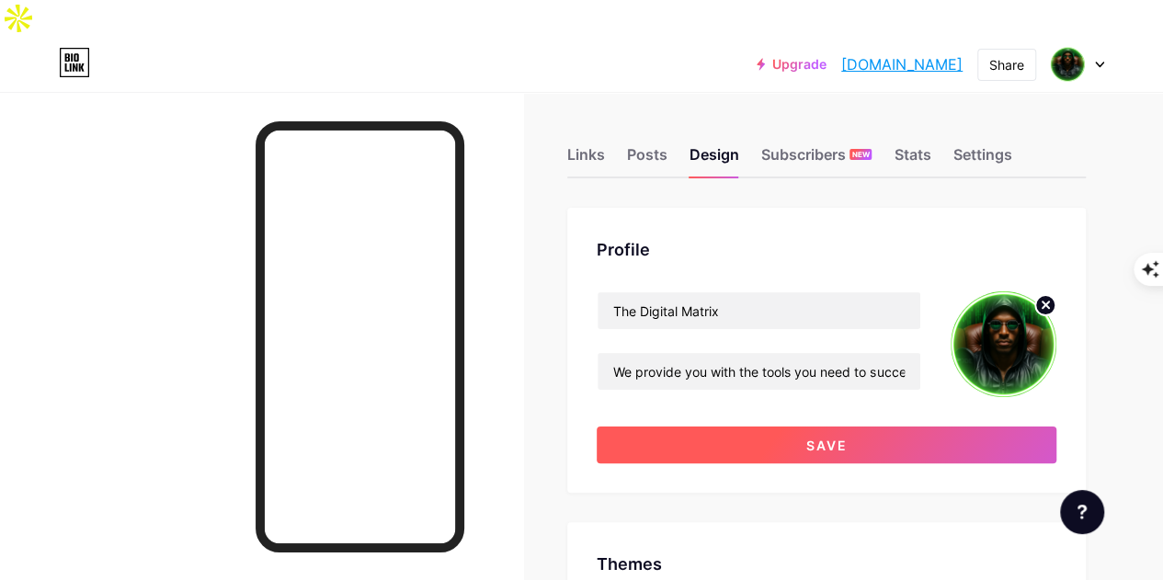
click at [702, 427] on button "Save" at bounding box center [827, 445] width 460 height 37
